Goal: Check status: Check status

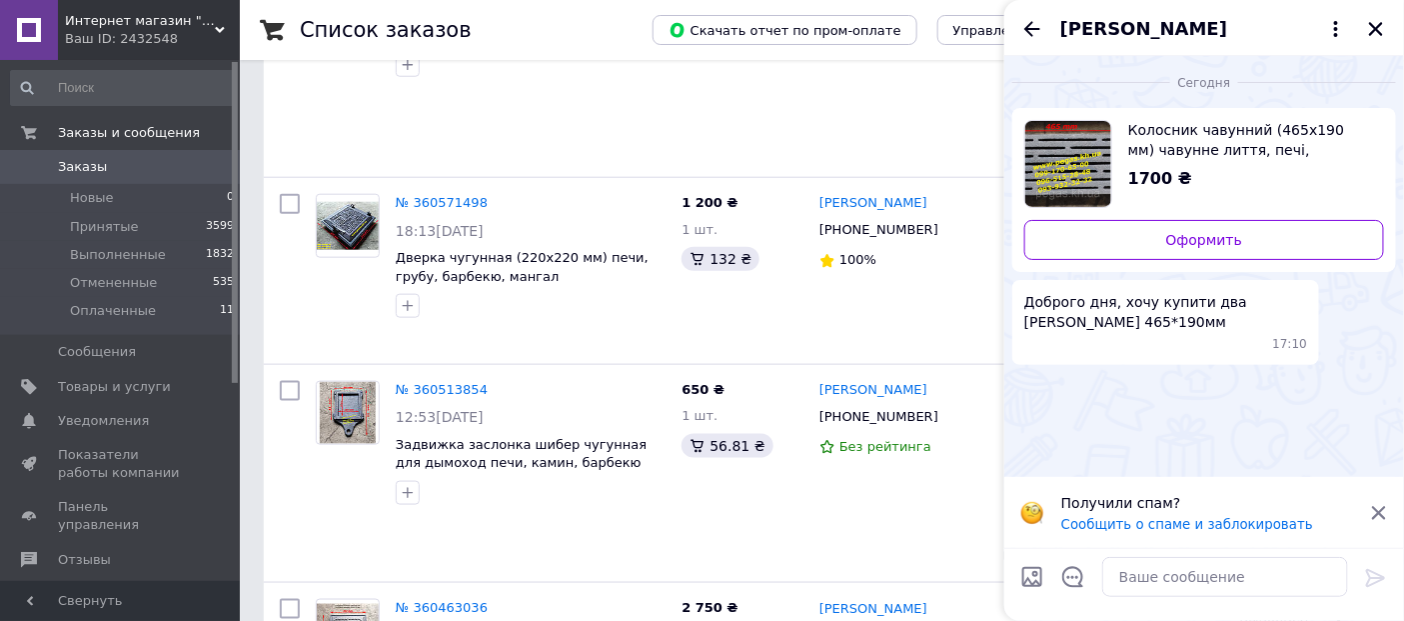
scroll to position [3109, 0]
drag, startPoint x: 85, startPoint y: 166, endPoint x: 94, endPoint y: 179, distance: 15.8
click at [85, 166] on span "Заказы" at bounding box center [82, 167] width 49 height 18
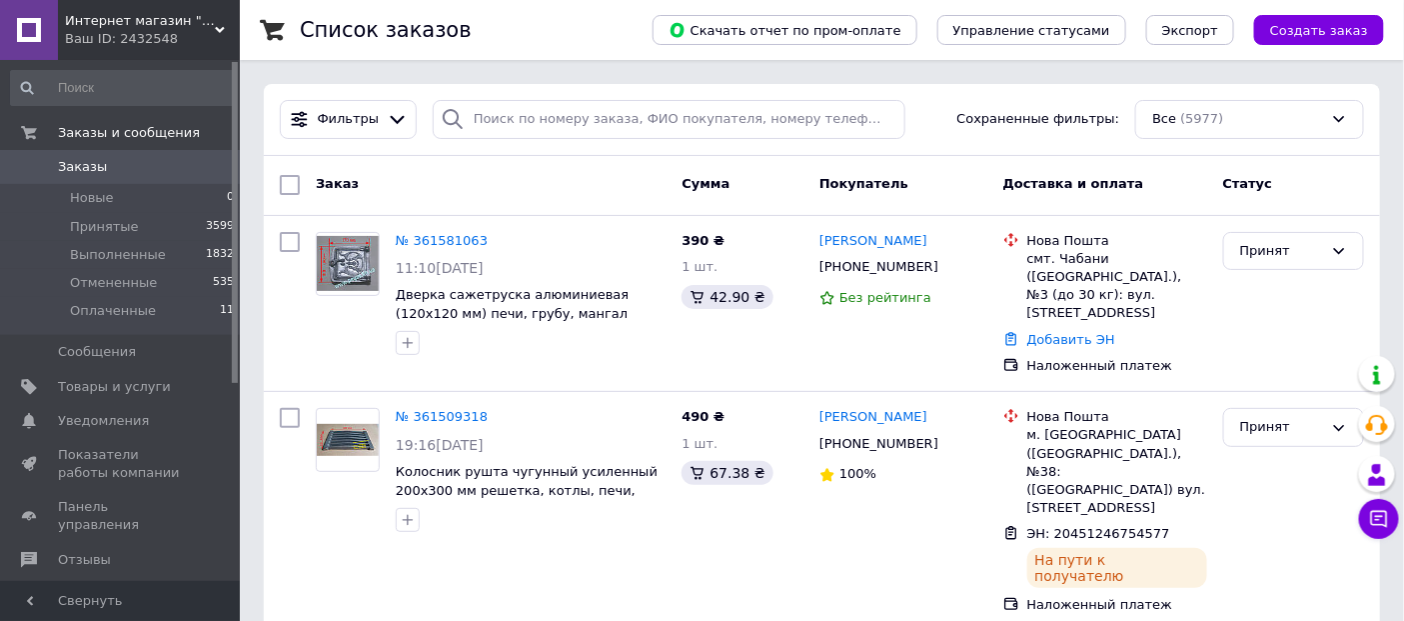
click at [488, 27] on div "Список заказов" at bounding box center [456, 30] width 313 height 60
click at [507, 22] on div "Список заказов" at bounding box center [456, 30] width 313 height 60
click at [582, 20] on div "Список заказов" at bounding box center [456, 30] width 313 height 60
